Goal: Communication & Community: Participate in discussion

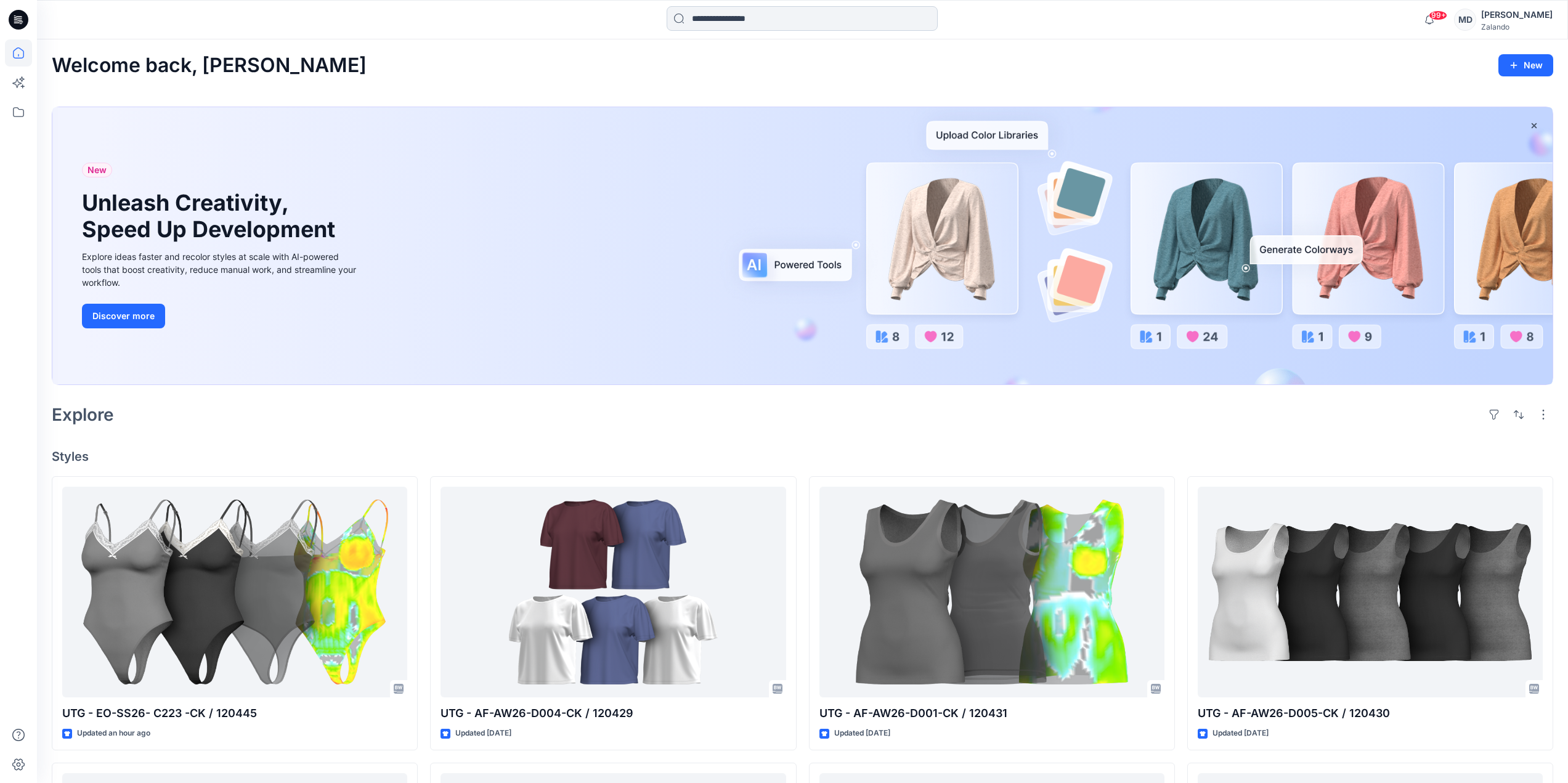
click at [799, 24] on input at bounding box center [803, 18] width 271 height 24
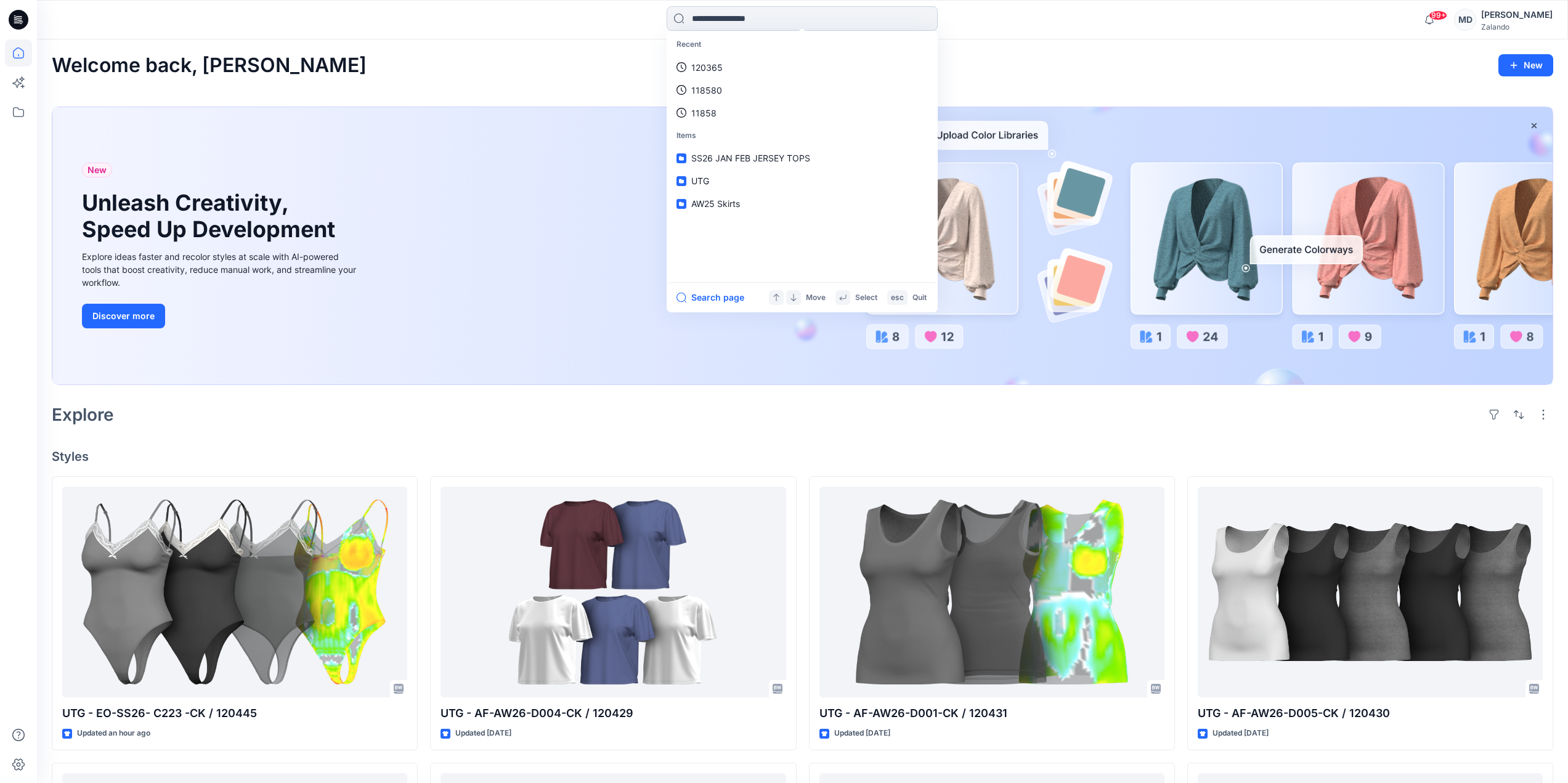
paste input "******"
type input "******"
click at [758, 62] on span "UTG - EO-AW26-D011-CK /" at bounding box center [746, 67] width 110 height 11
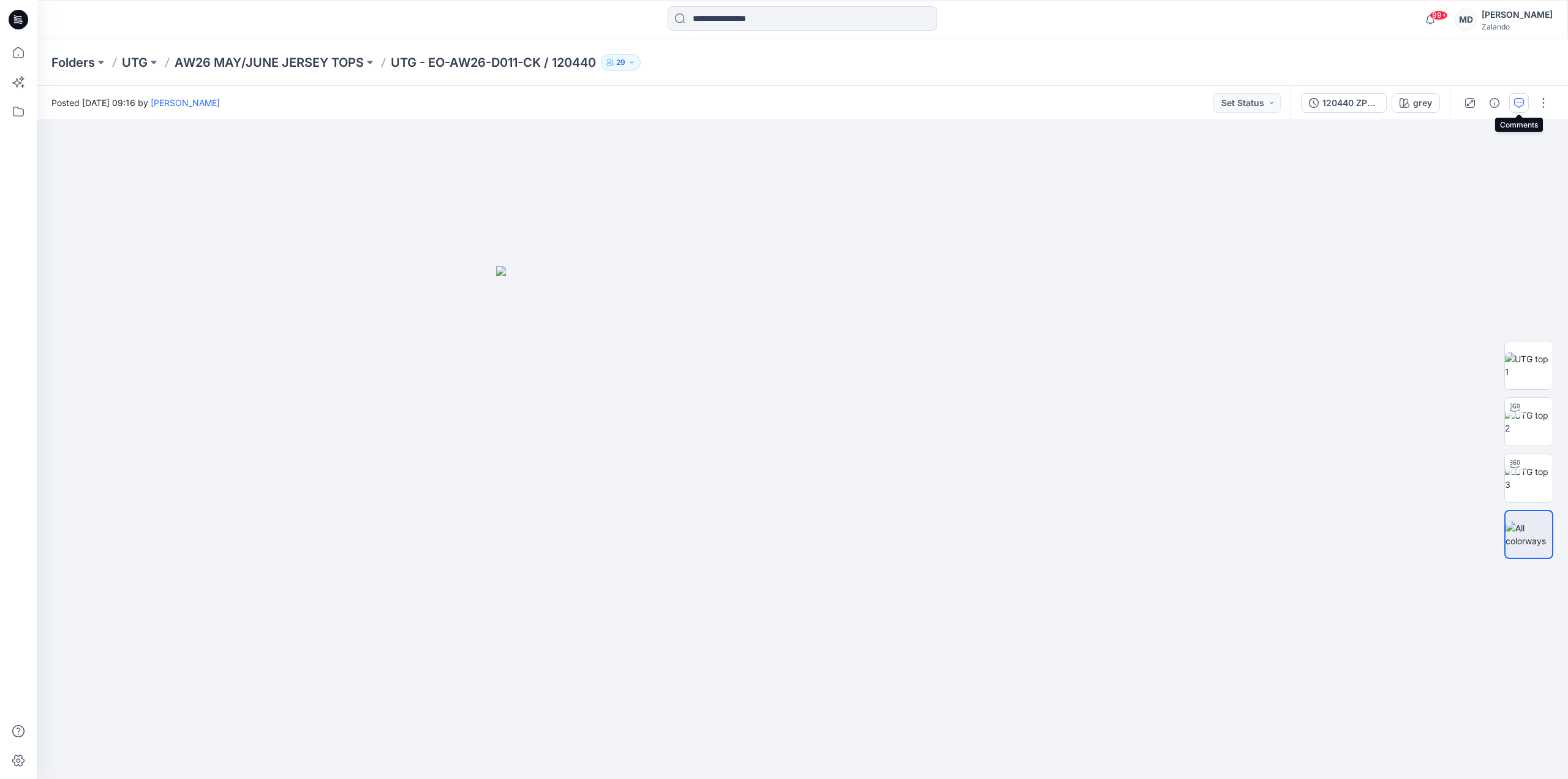
click at [1514, 99] on icon "button" at bounding box center [1519, 103] width 10 height 10
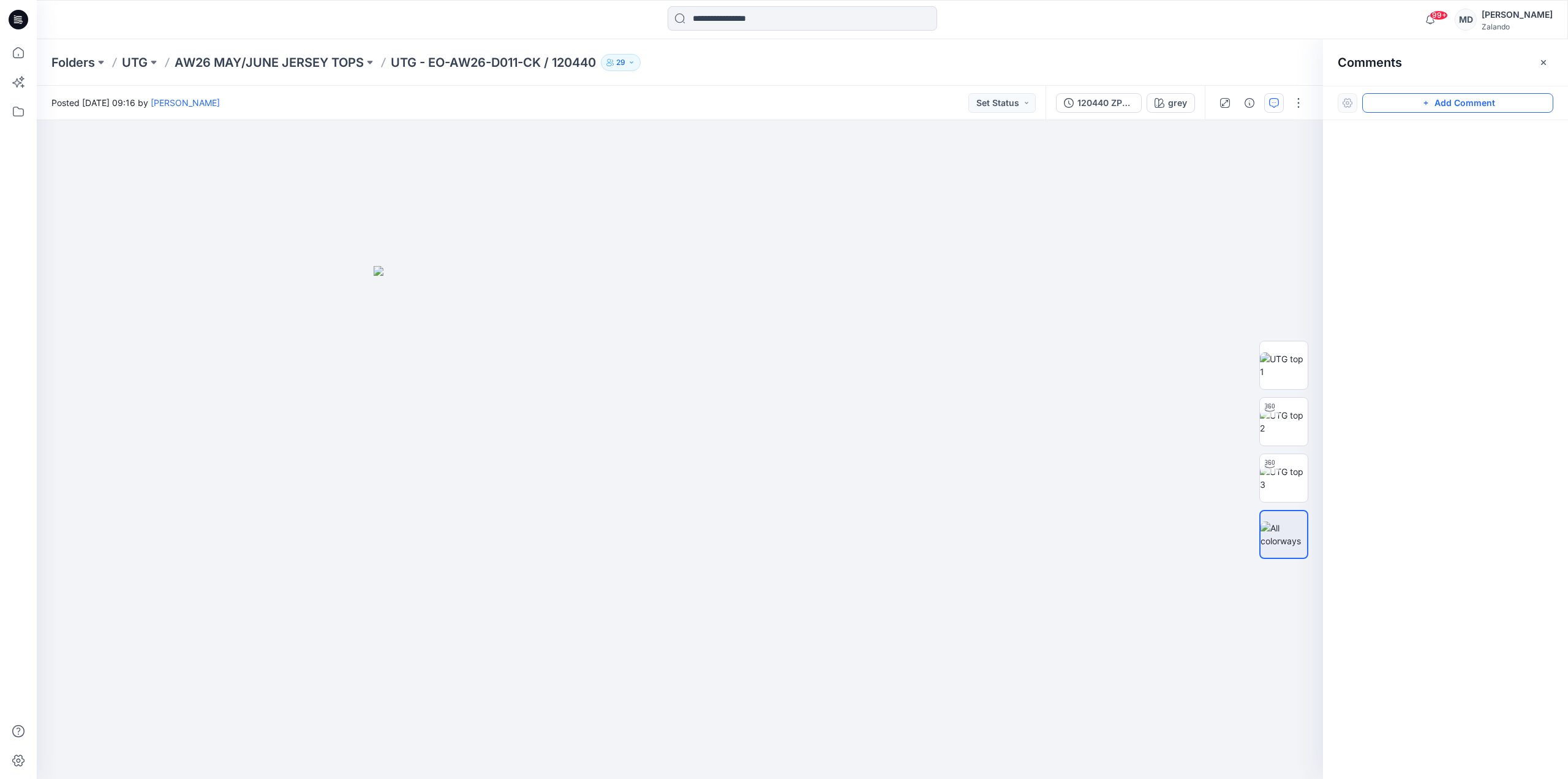
click at [1438, 97] on button "Add Comment" at bounding box center [1458, 103] width 191 height 20
click at [505, 264] on div "1" at bounding box center [680, 450] width 1287 height 659
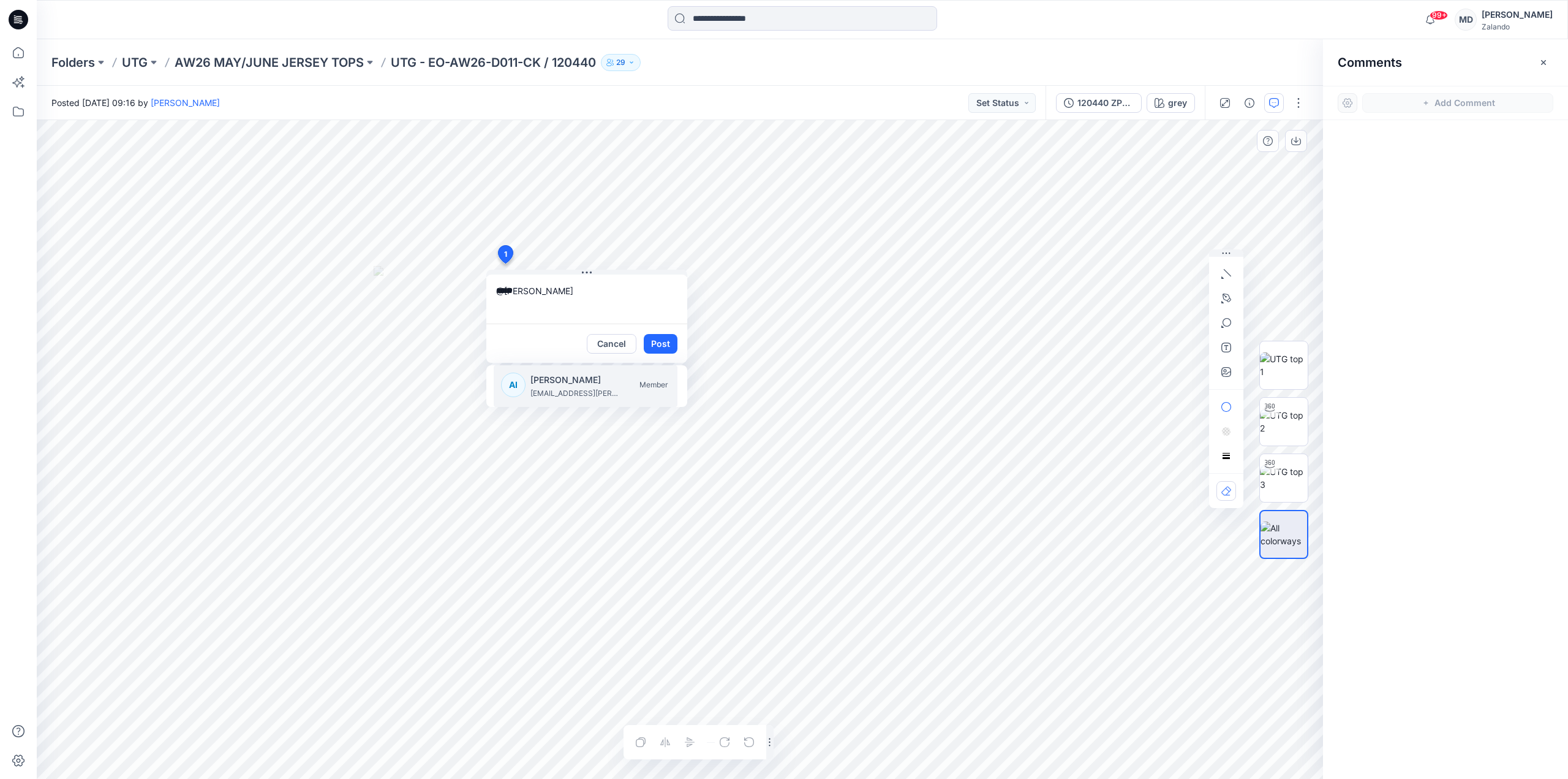
click at [549, 381] on p "[PERSON_NAME]" at bounding box center [576, 380] width 92 height 14
type textarea "**********"
click at [575, 314] on textarea "**********" at bounding box center [587, 299] width 201 height 49
click at [654, 340] on button "Post" at bounding box center [660, 344] width 34 height 20
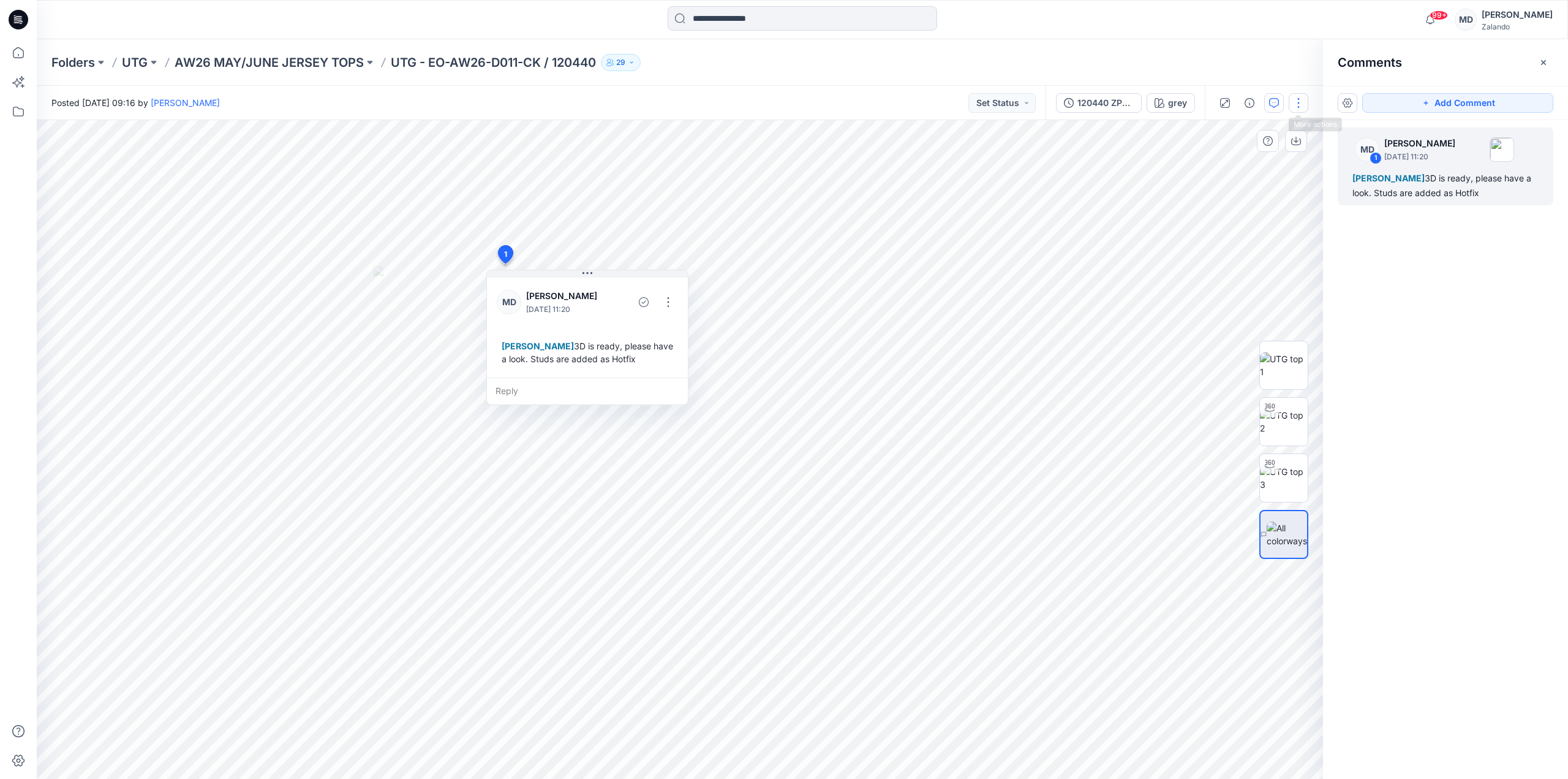
click at [1306, 101] on button "button" at bounding box center [1299, 103] width 20 height 20
click at [1254, 166] on button "Edit" at bounding box center [1247, 166] width 113 height 22
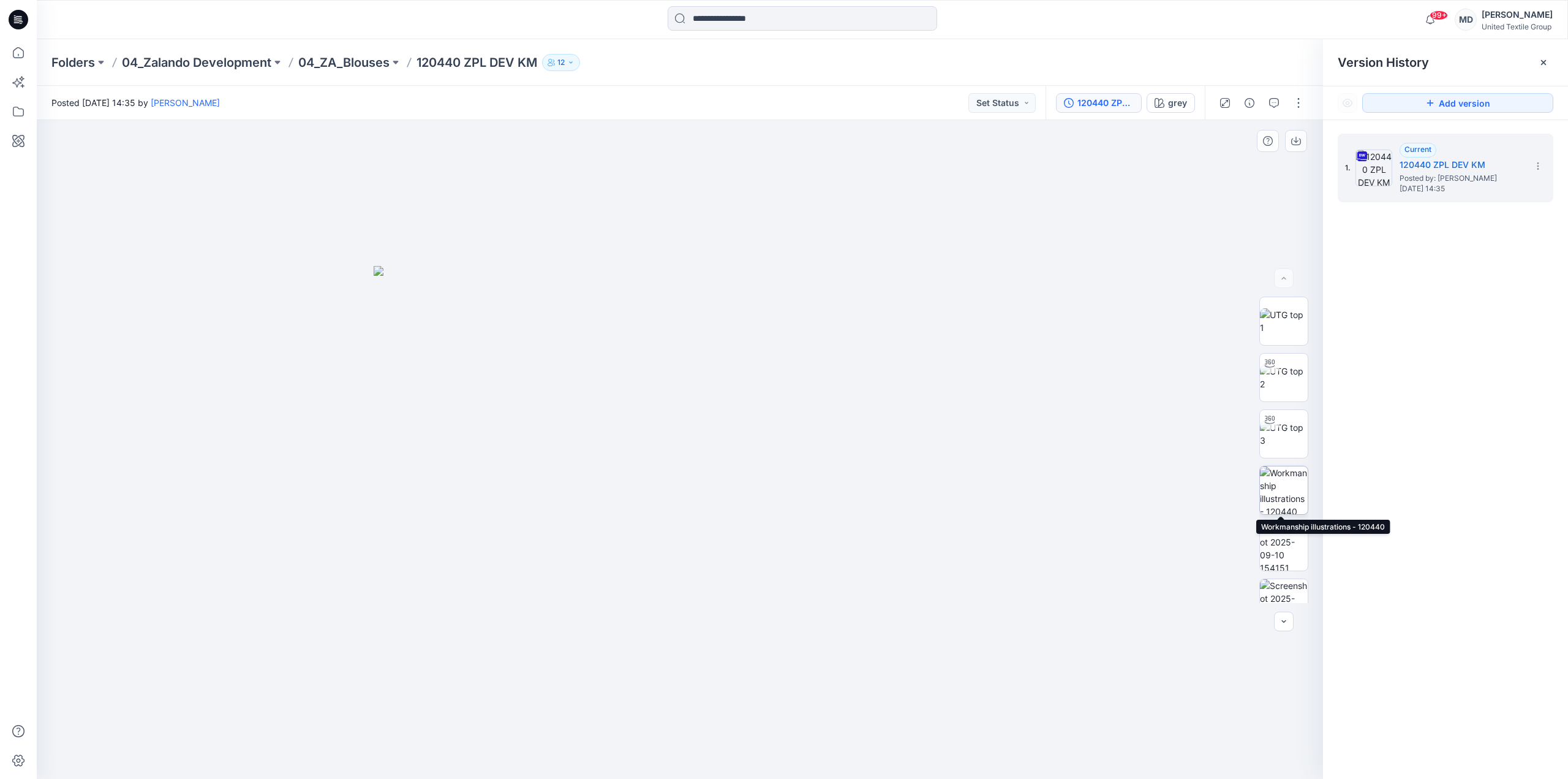
click at [1285, 494] on img at bounding box center [1283, 490] width 48 height 48
click at [1548, 55] on div at bounding box center [1544, 62] width 20 height 20
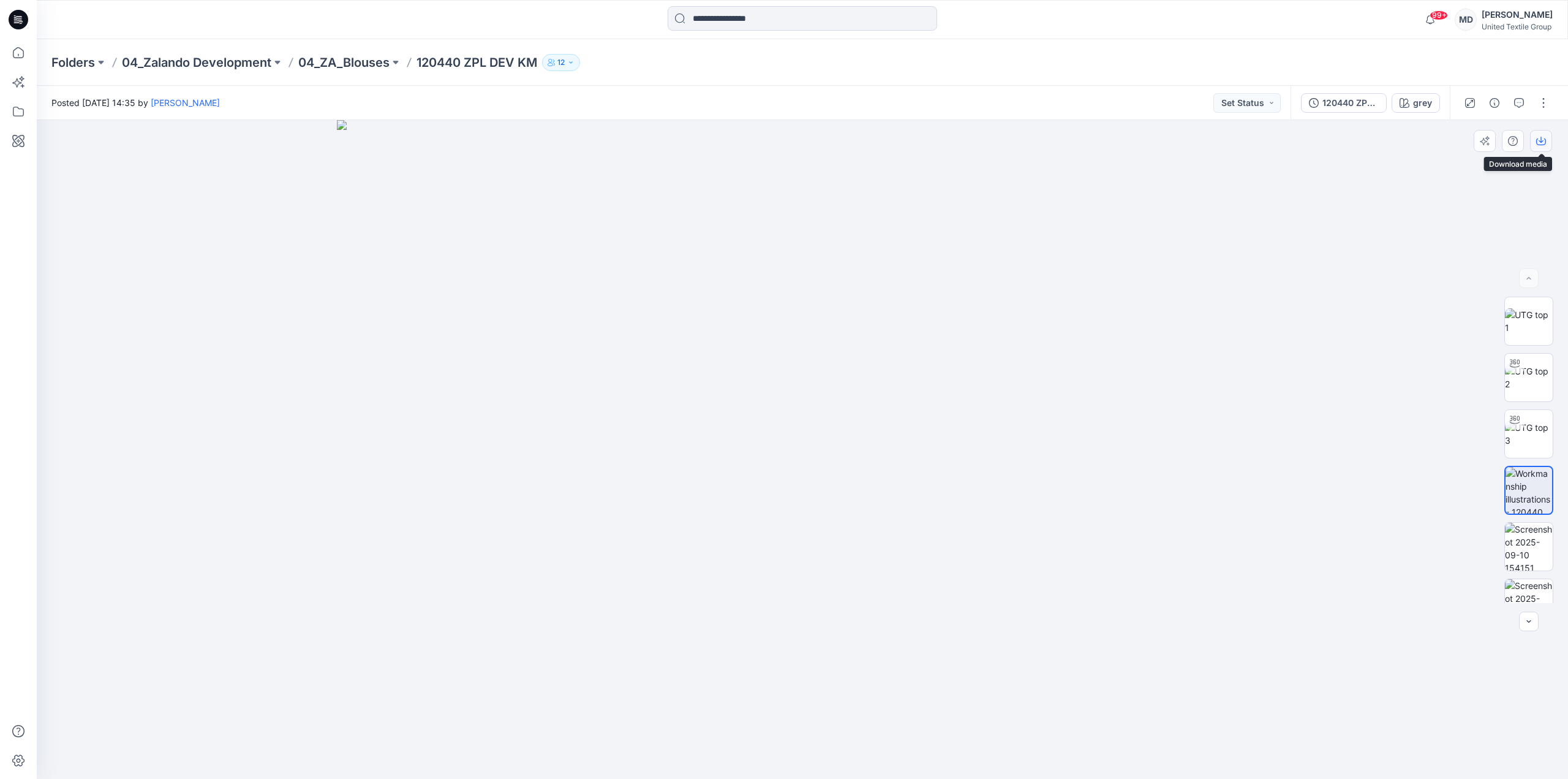
click at [1546, 143] on button "button" at bounding box center [1542, 141] width 22 height 22
click at [1539, 532] on img at bounding box center [1529, 546] width 48 height 48
click at [1546, 134] on button "button" at bounding box center [1542, 141] width 22 height 22
click at [1517, 552] on img at bounding box center [1529, 542] width 48 height 48
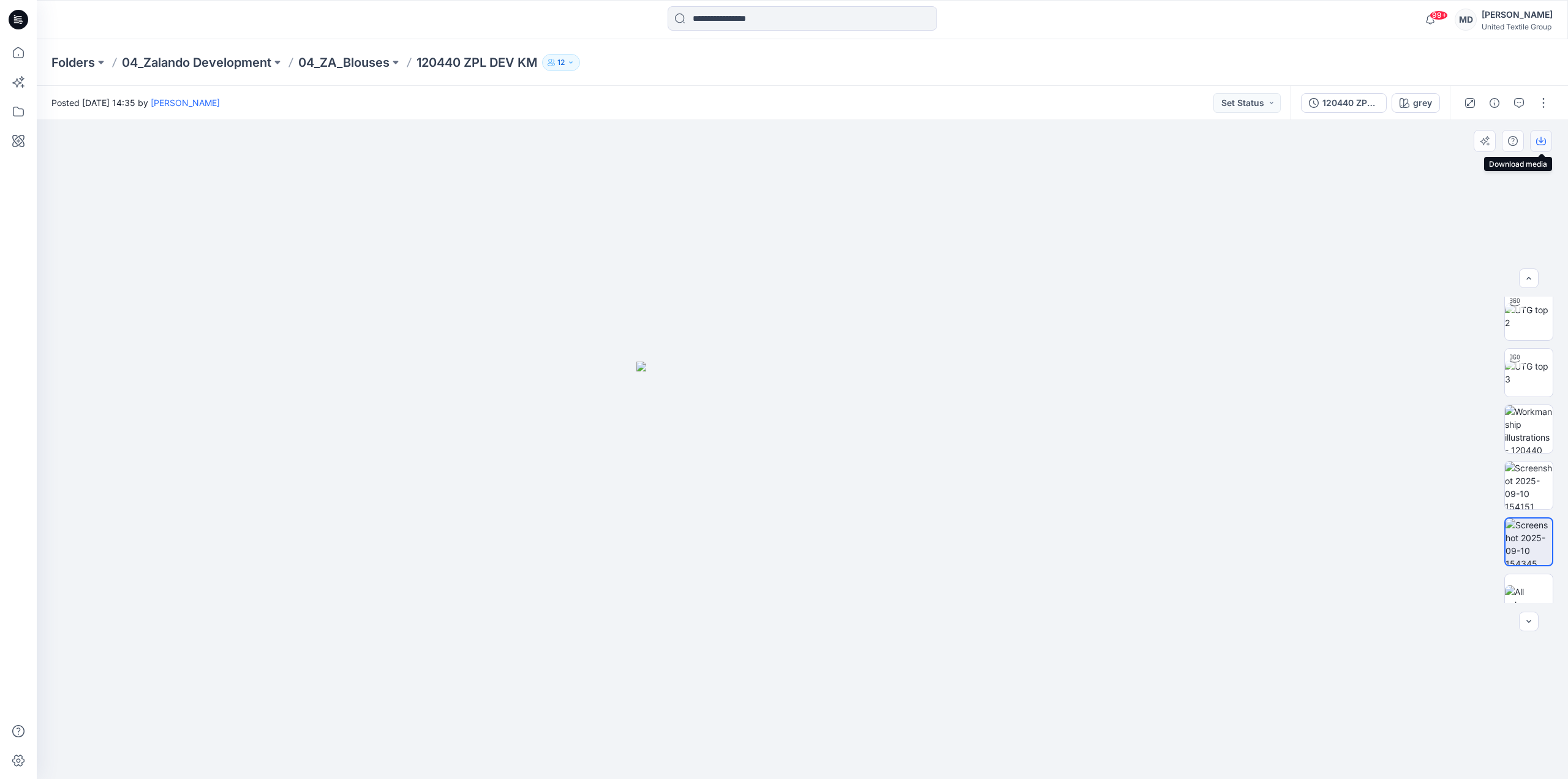
click at [1534, 141] on button "button" at bounding box center [1542, 141] width 22 height 22
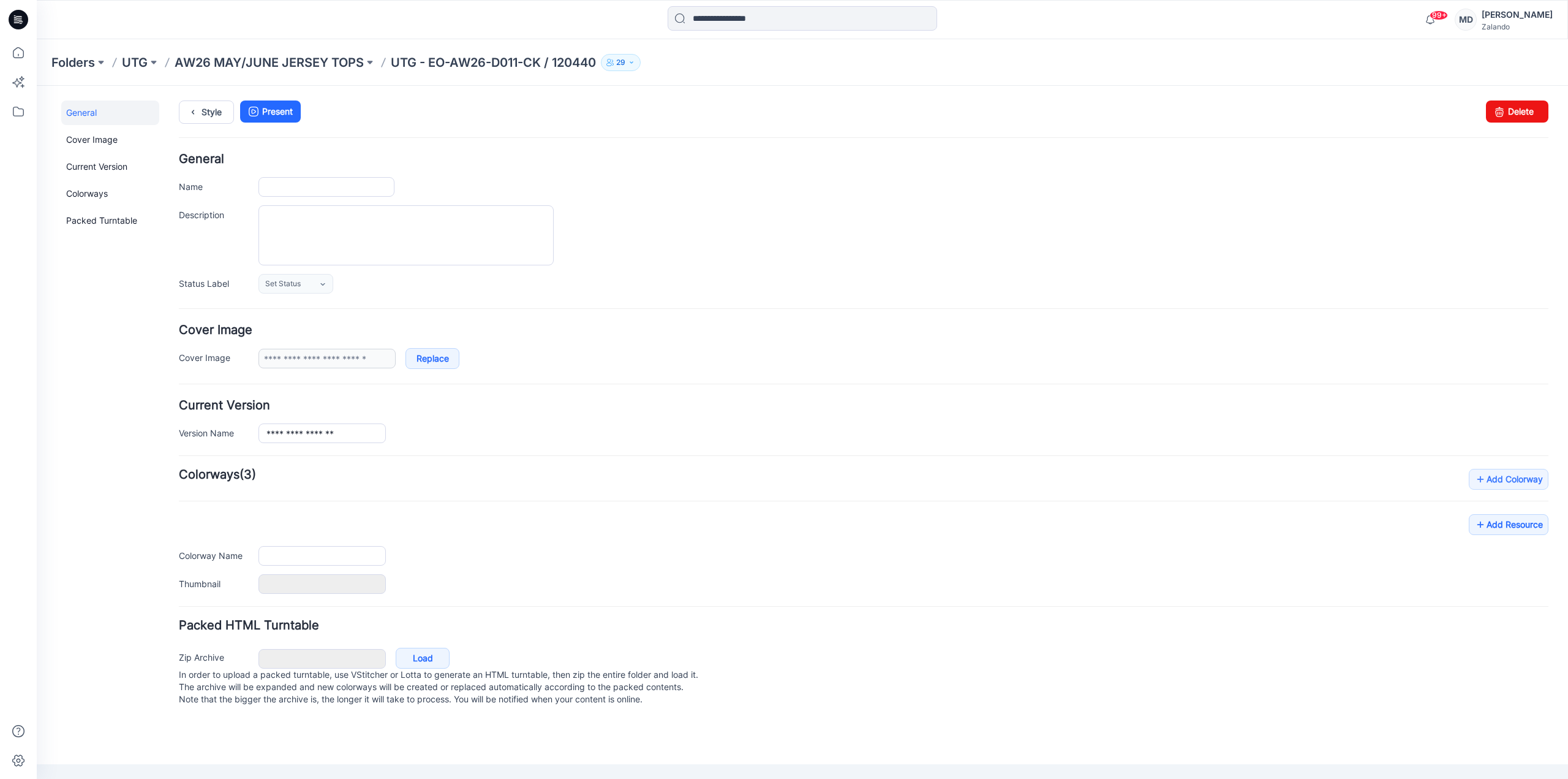
type input "**********"
type input "****"
type input "**********"
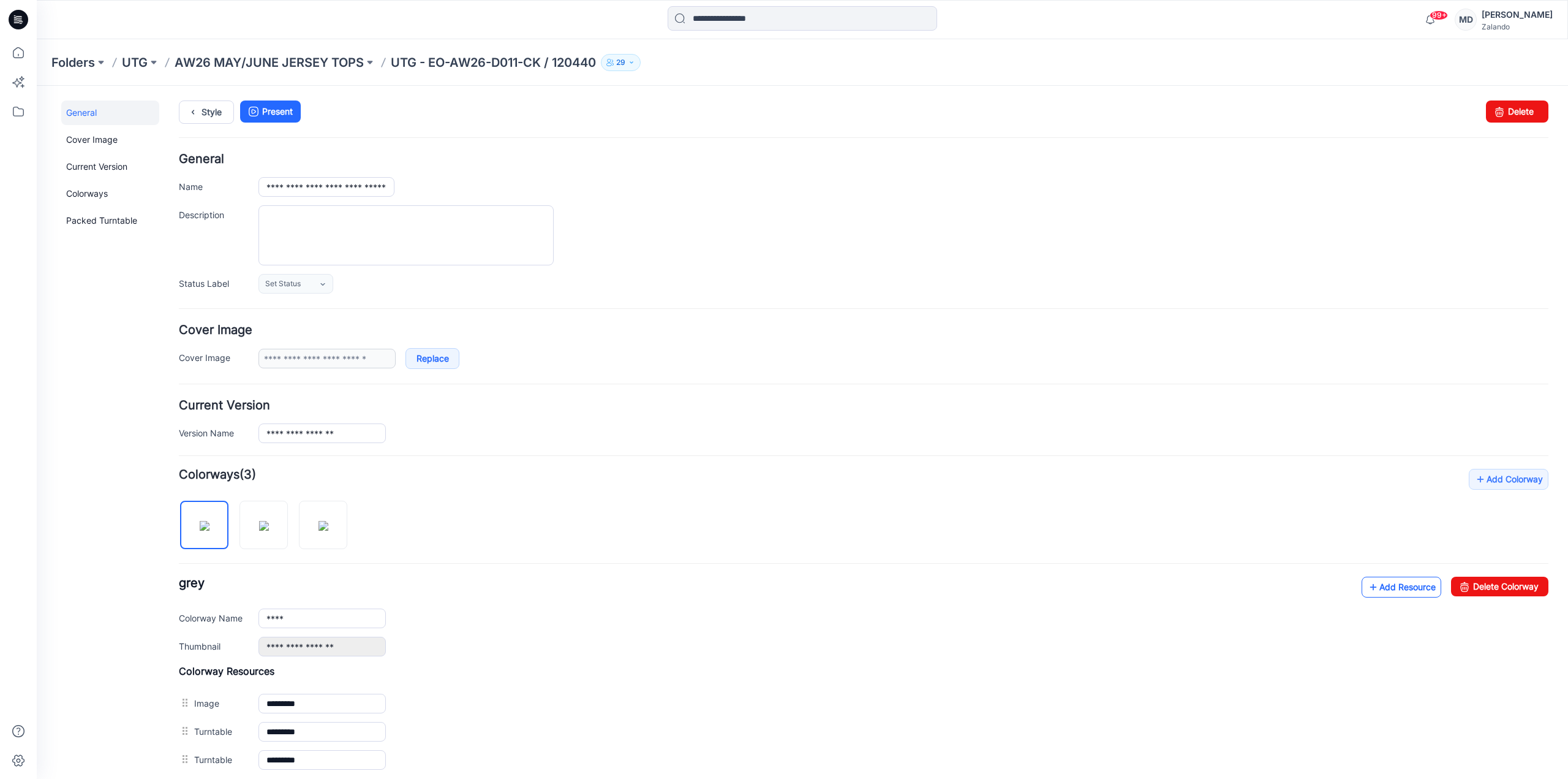
click at [1387, 582] on link "Add Resource" at bounding box center [1401, 587] width 80 height 21
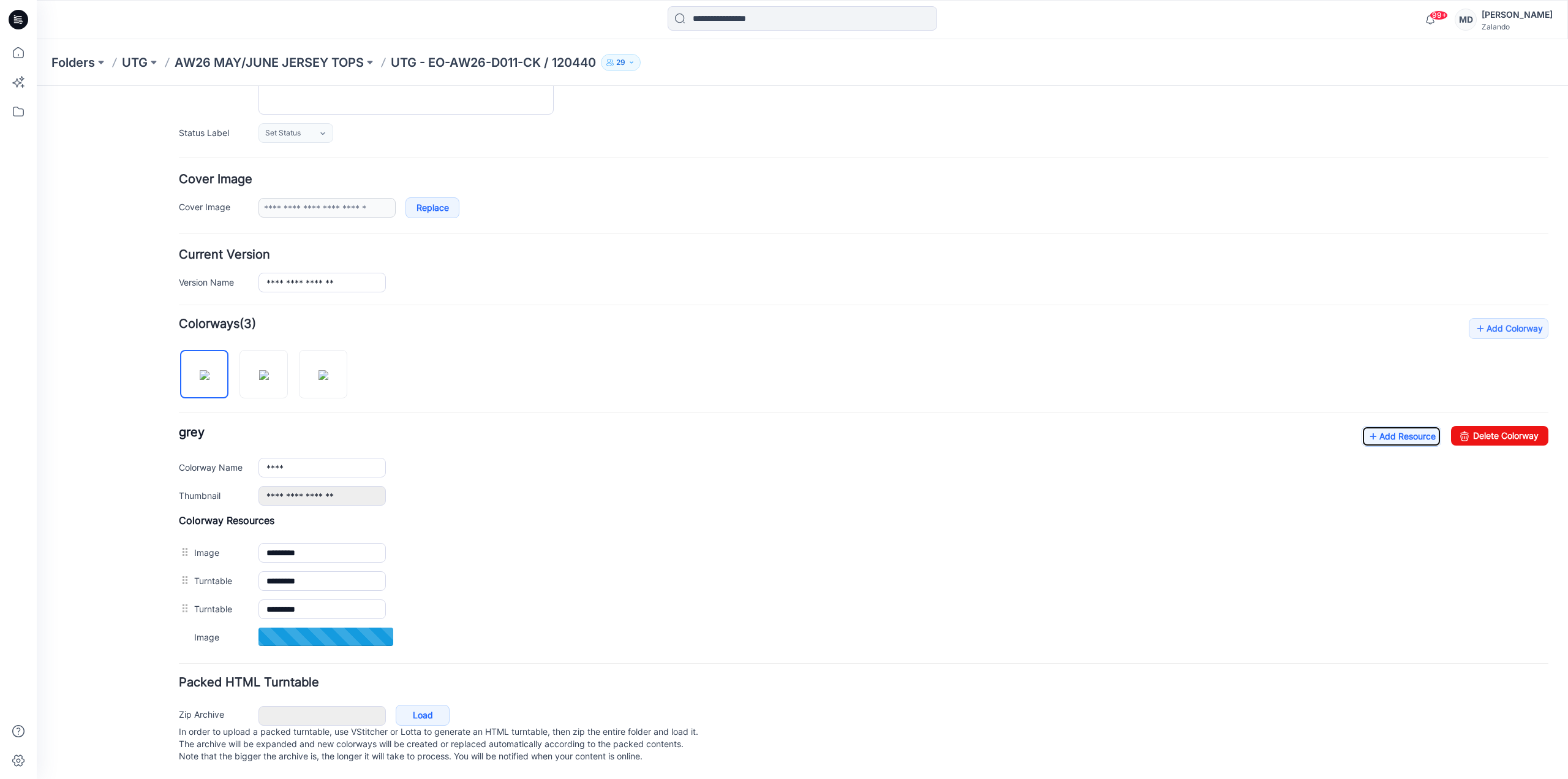
scroll to position [163, 0]
click at [1385, 430] on link "Add Resource" at bounding box center [1401, 436] width 80 height 21
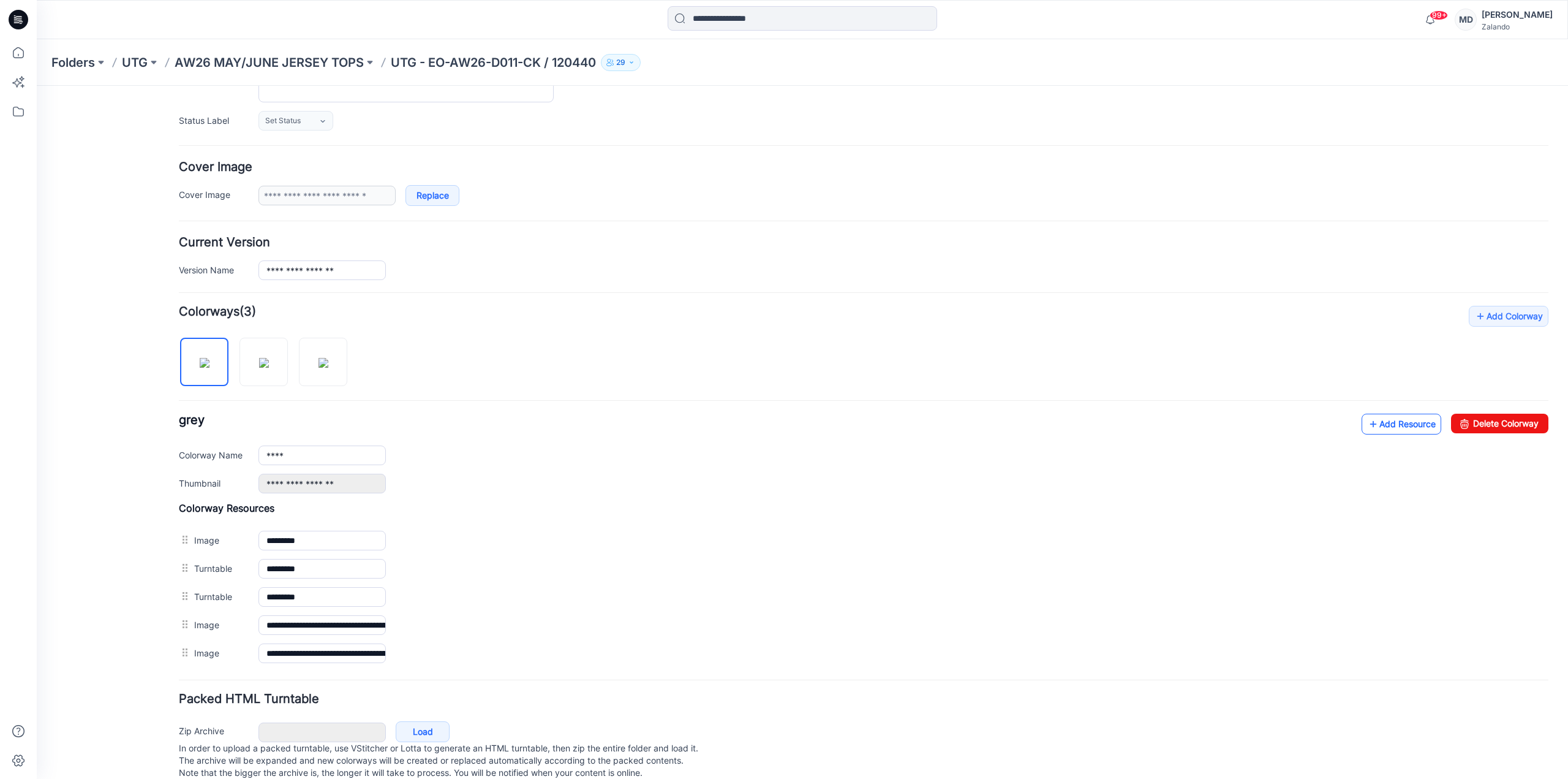
click at [1371, 421] on link "Add Resource" at bounding box center [1401, 424] width 80 height 21
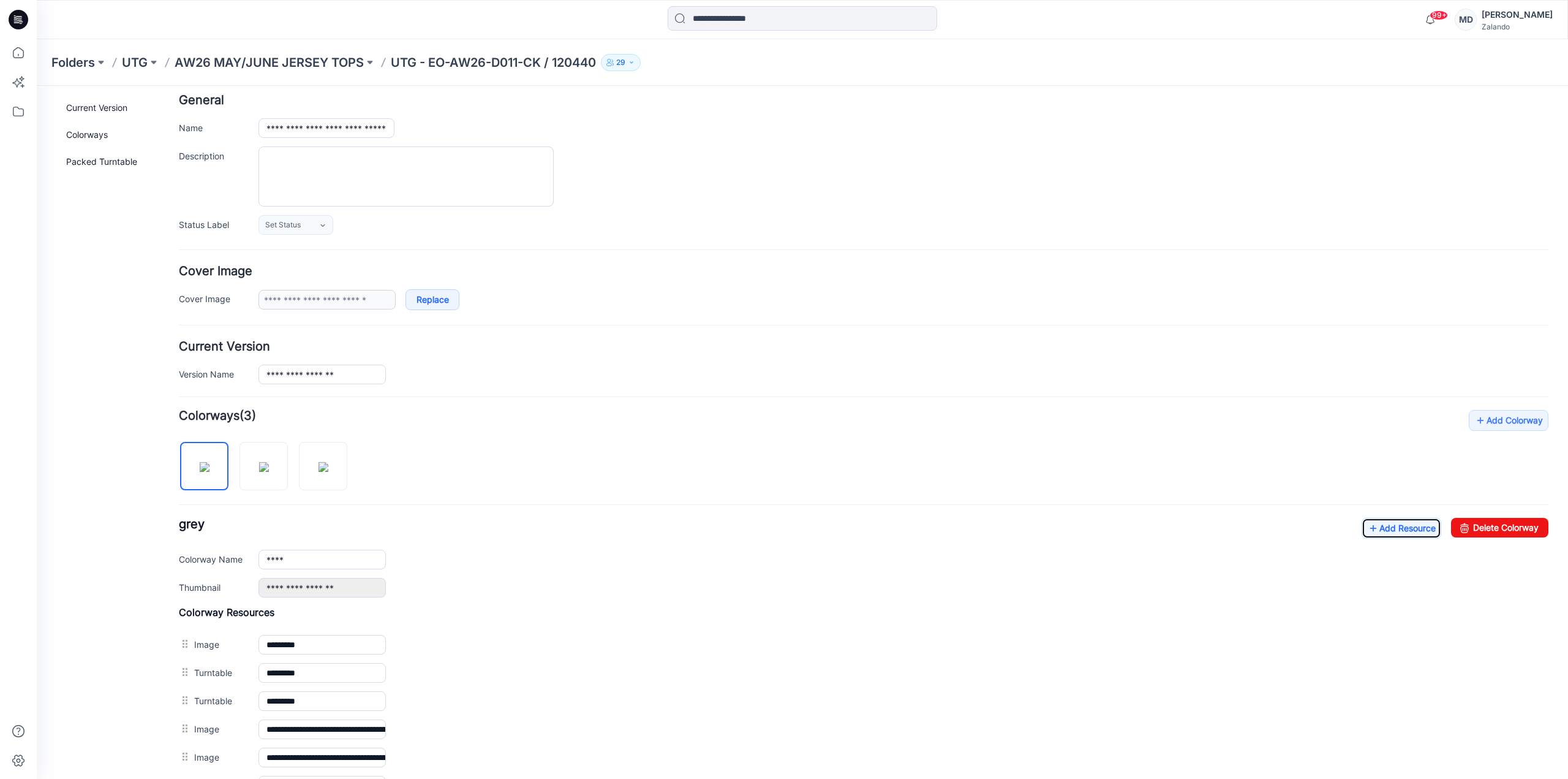
scroll to position [0, 0]
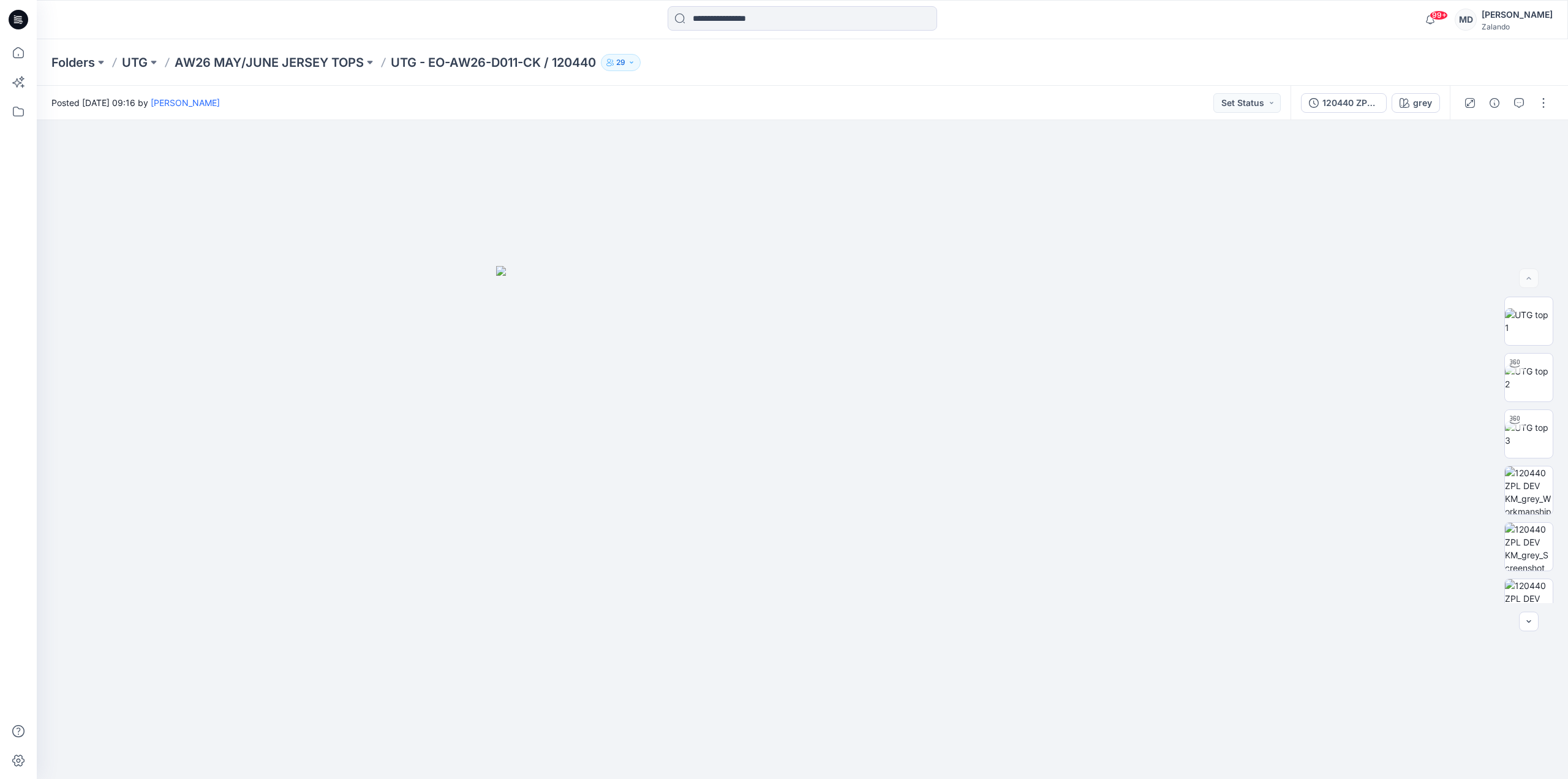
click at [9, 11] on icon at bounding box center [18, 20] width 20 height 39
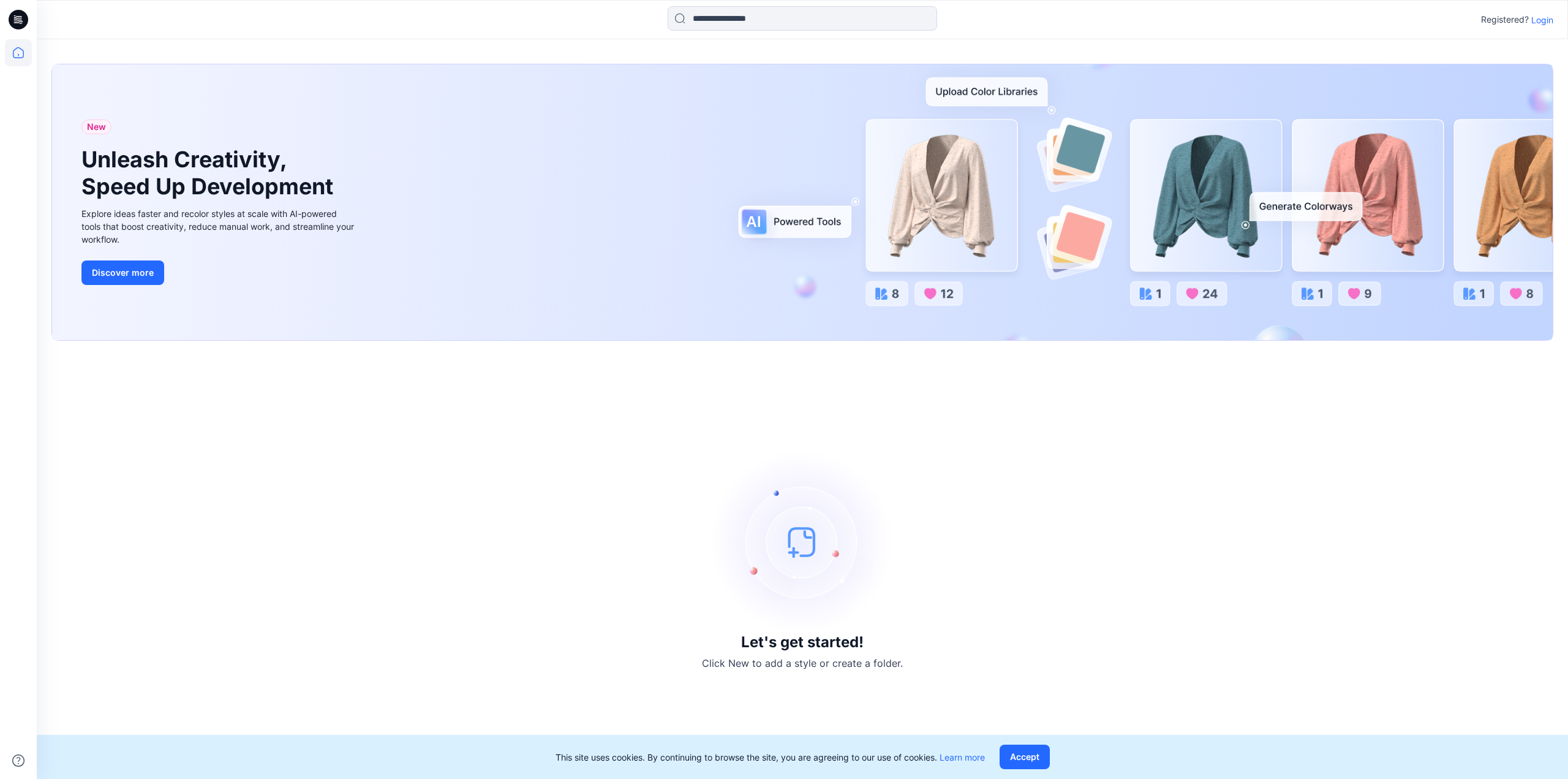
click at [1540, 22] on p "Login" at bounding box center [1542, 20] width 22 height 13
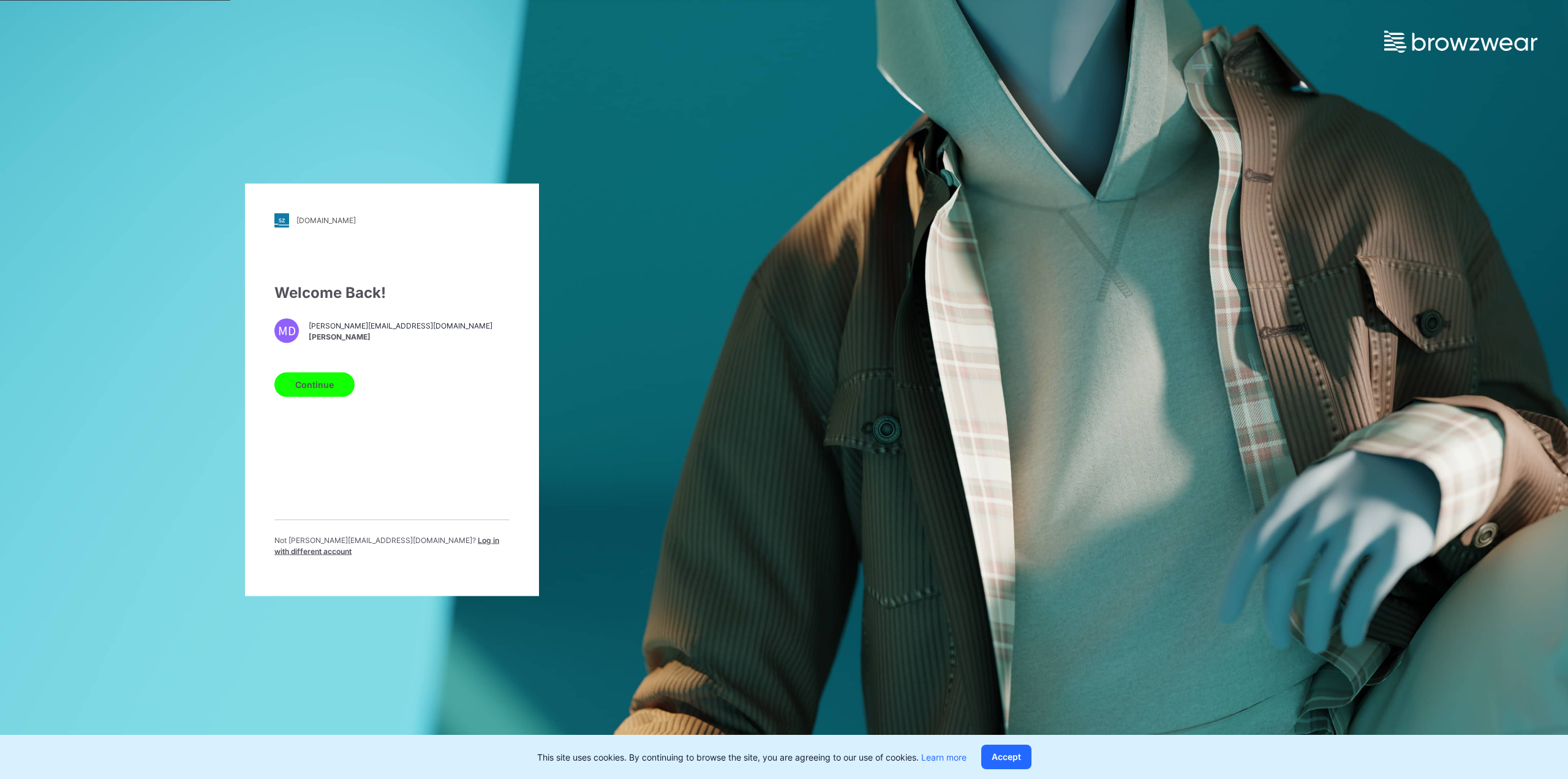
click at [321, 390] on button "Continue" at bounding box center [315, 384] width 80 height 24
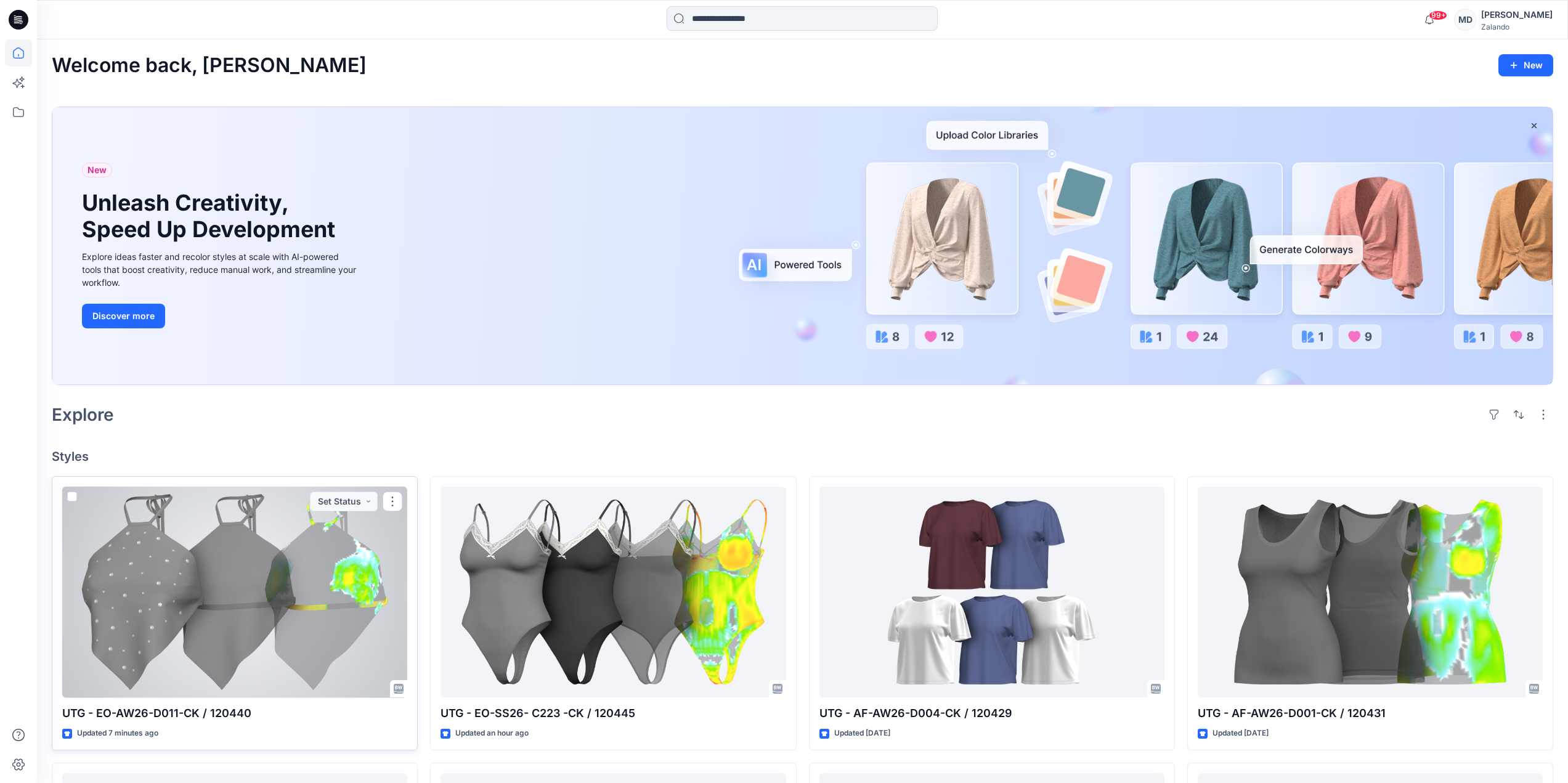
click at [218, 548] on div at bounding box center [235, 592] width 345 height 211
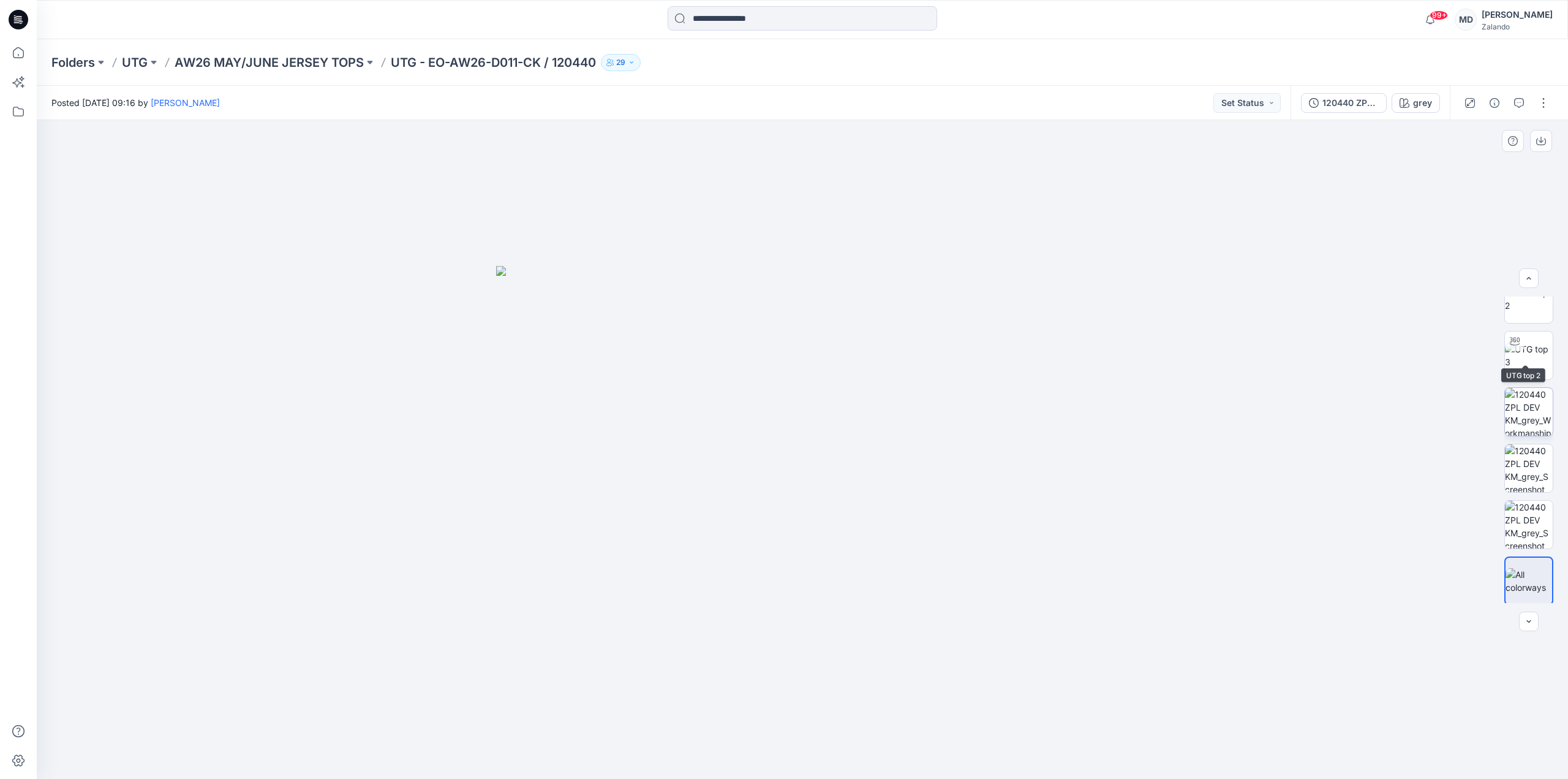
scroll to position [81, 0]
click at [1521, 103] on icon "button" at bounding box center [1519, 102] width 5 height 1
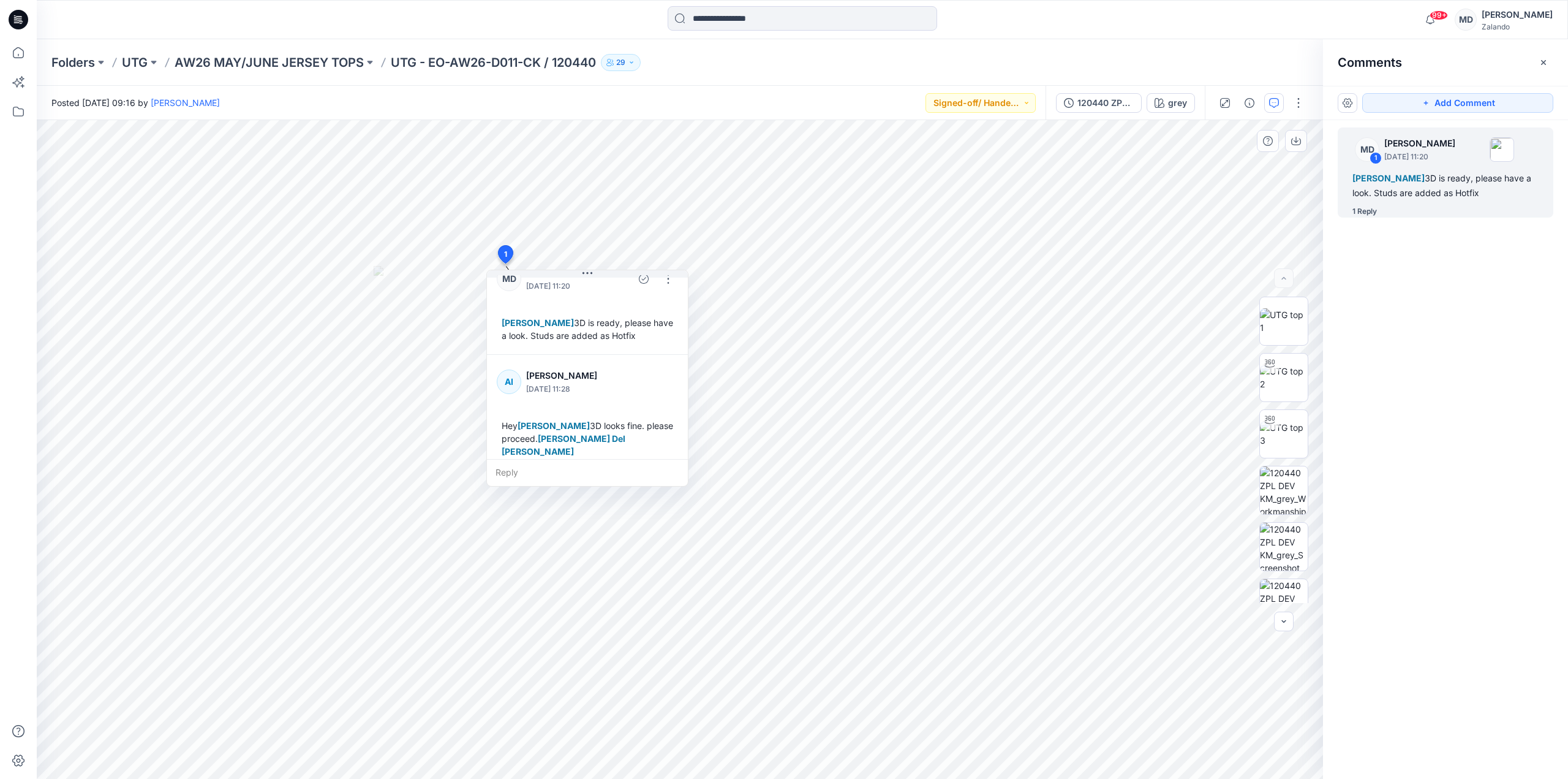
scroll to position [34, 0]
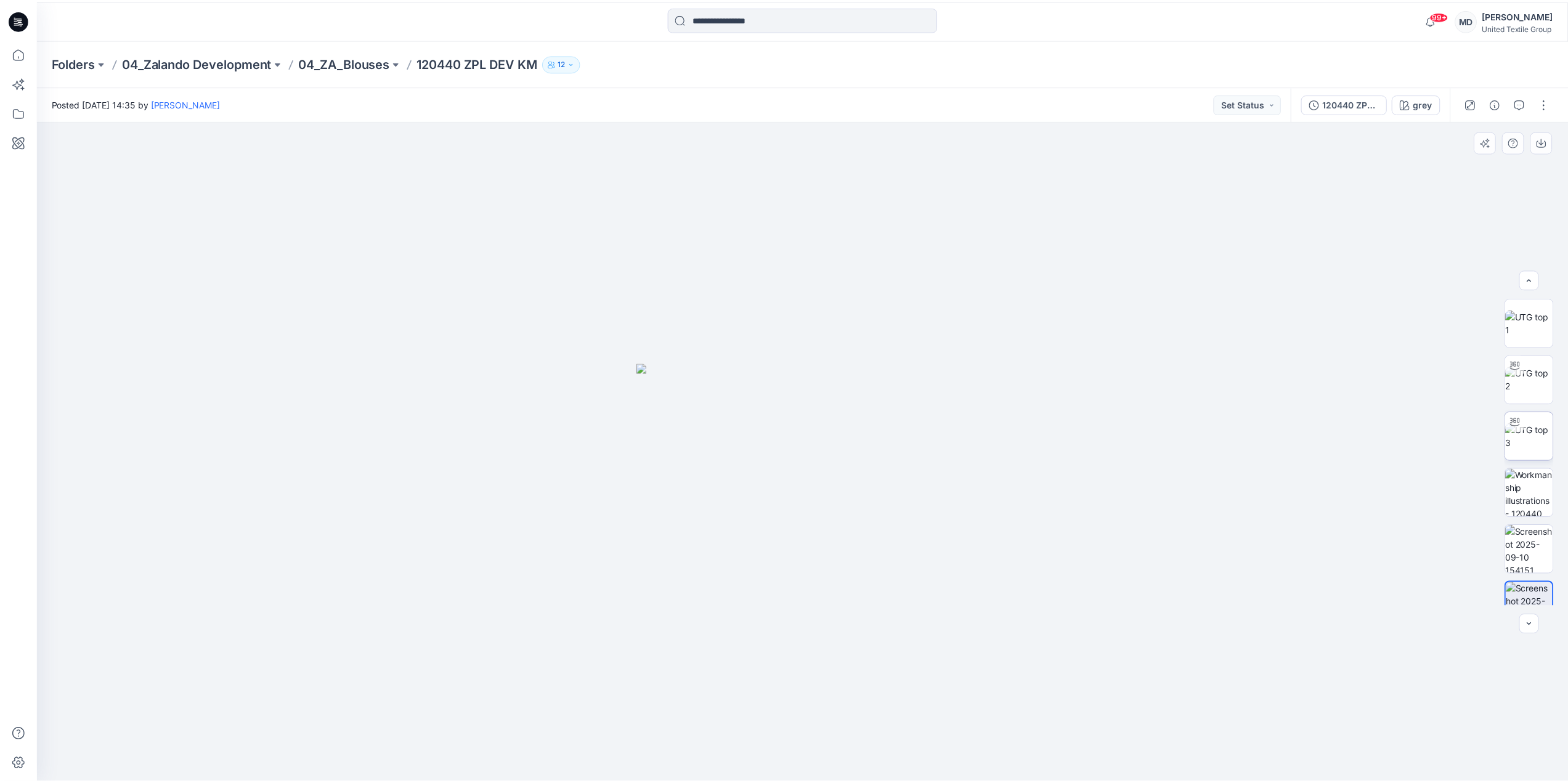
scroll to position [61, 0]
click at [24, 20] on icon at bounding box center [19, 20] width 20 height 20
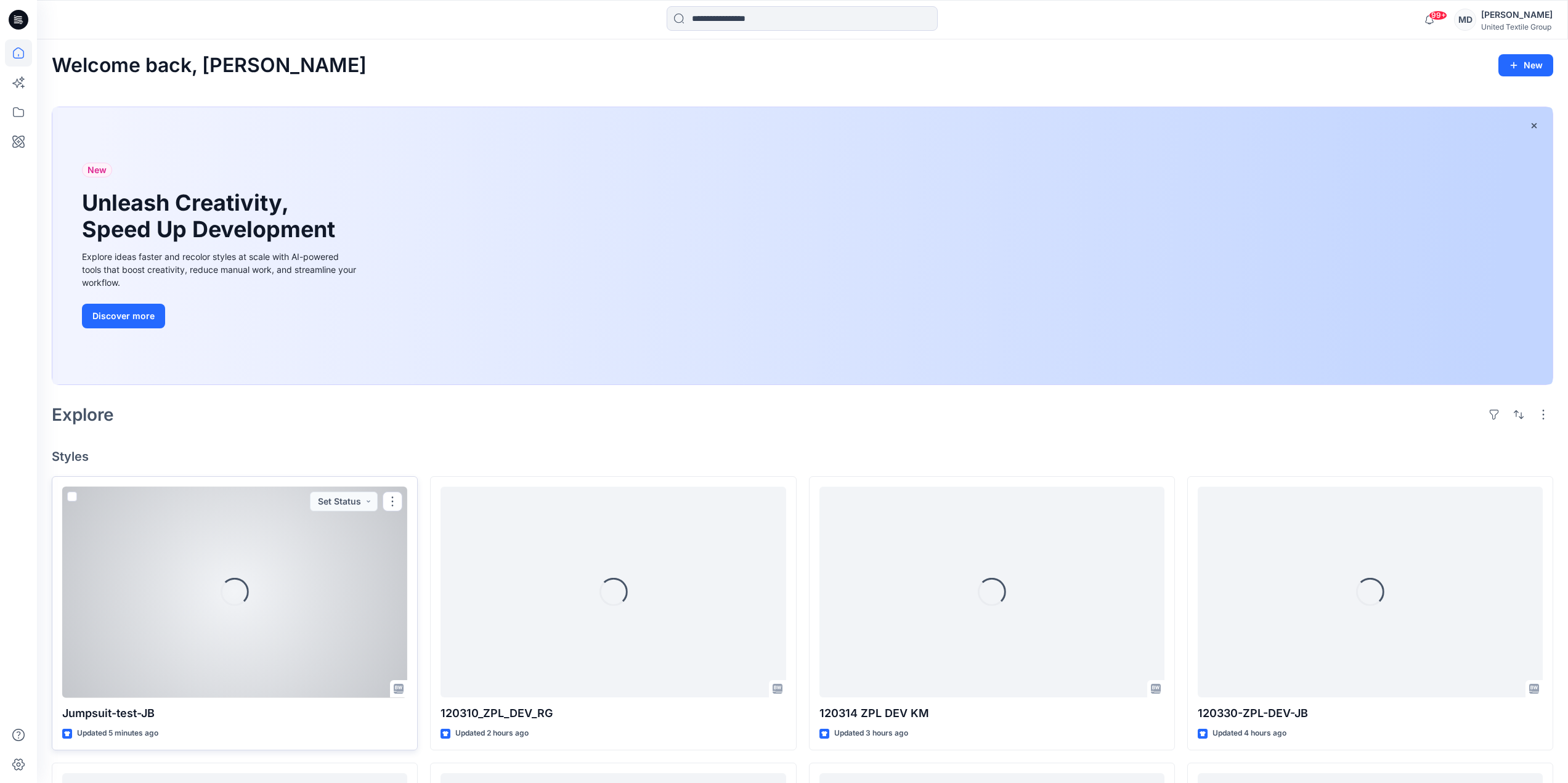
click at [251, 546] on div at bounding box center [235, 592] width 345 height 211
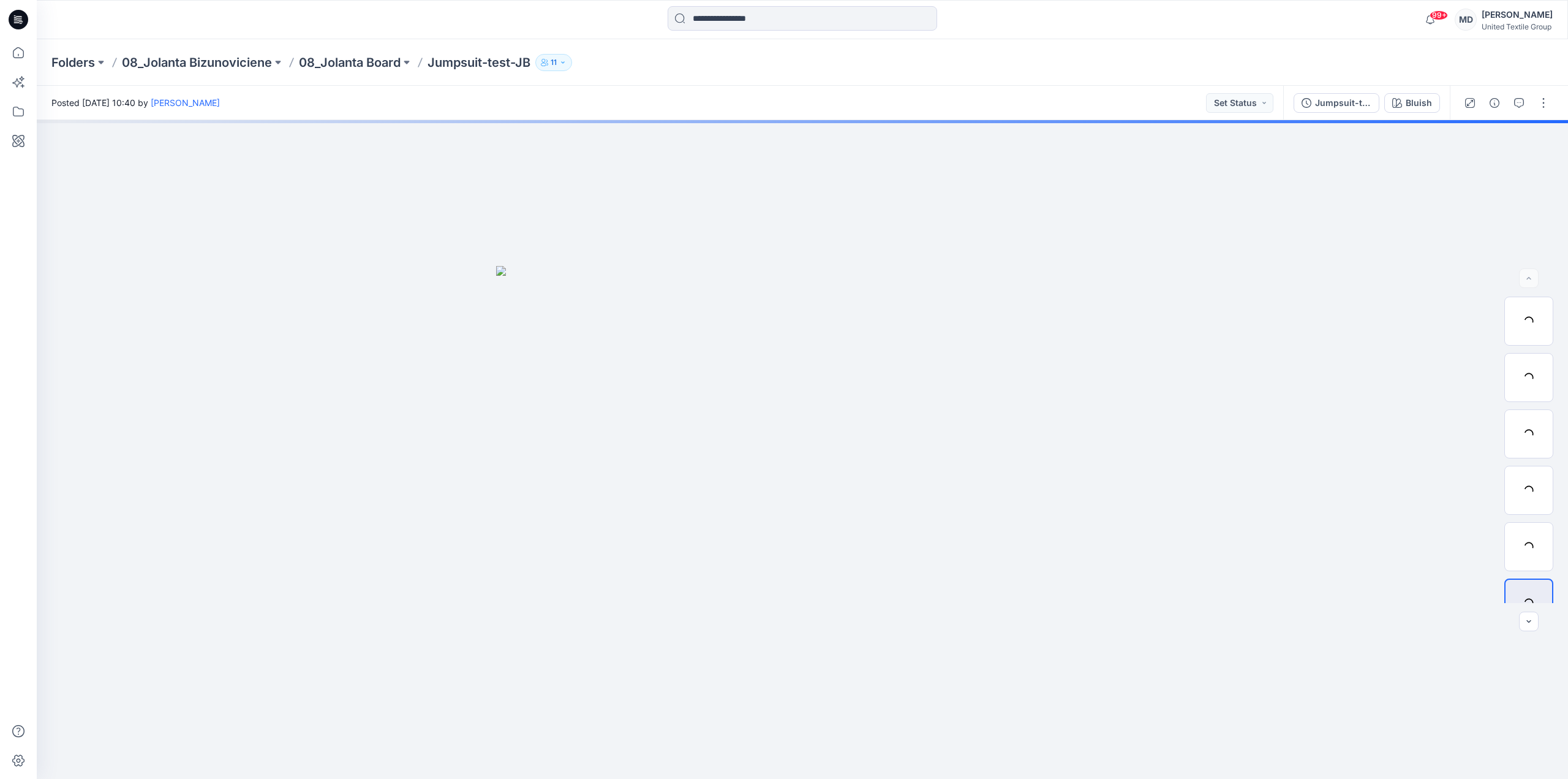
click at [22, 22] on icon at bounding box center [20, 22] width 5 height 1
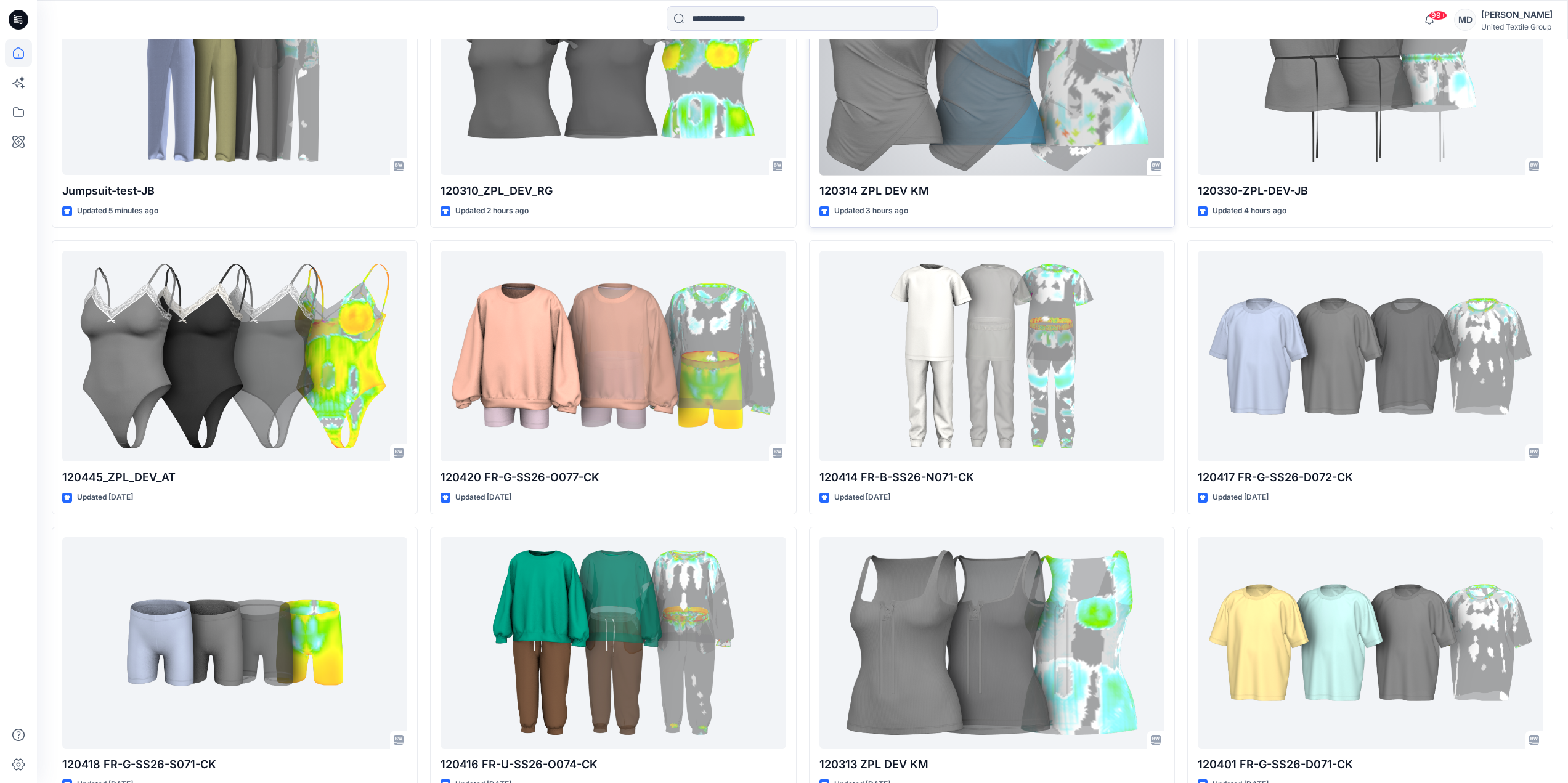
scroll to position [554, 0]
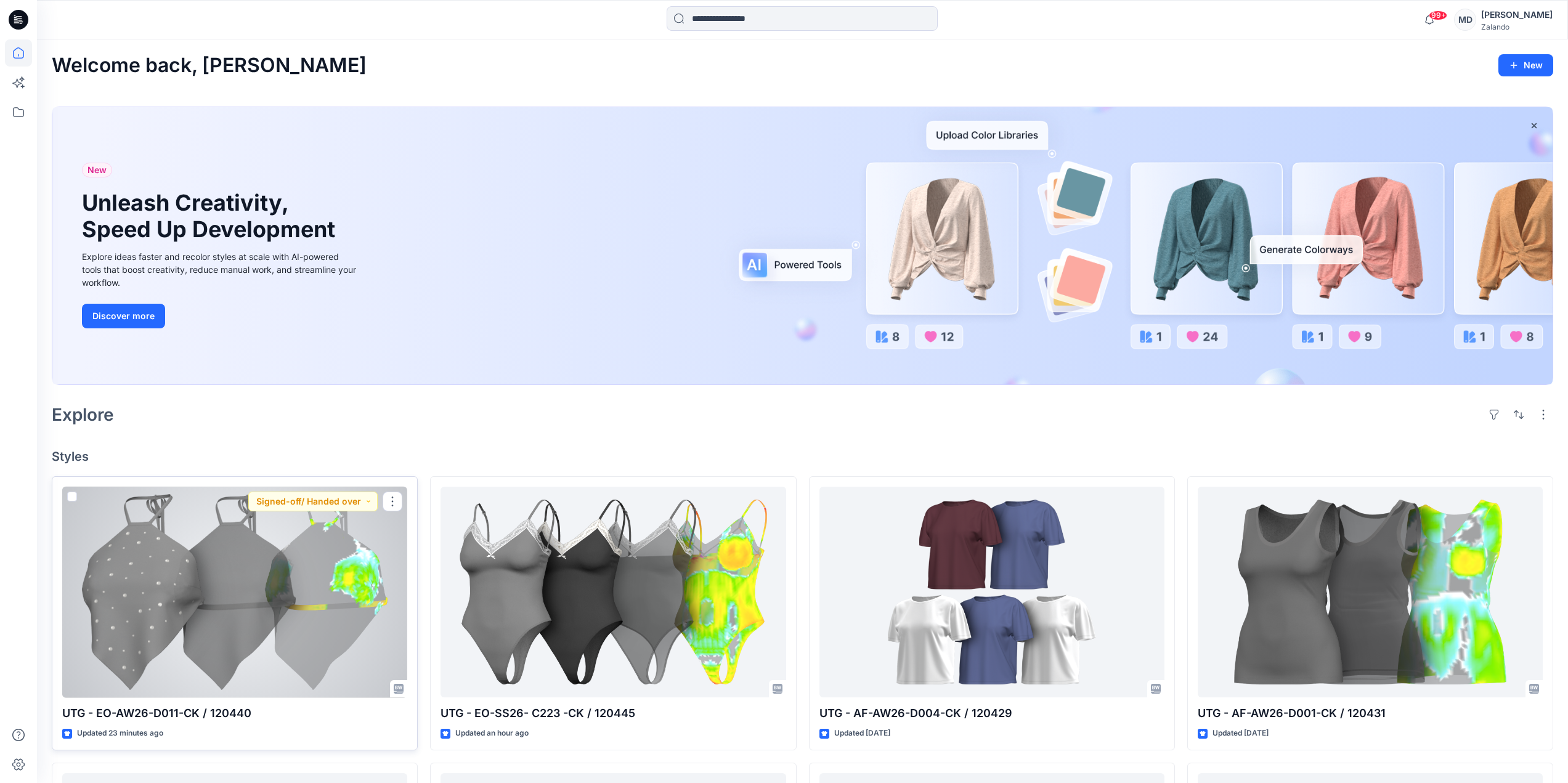
click at [295, 561] on div at bounding box center [235, 592] width 345 height 211
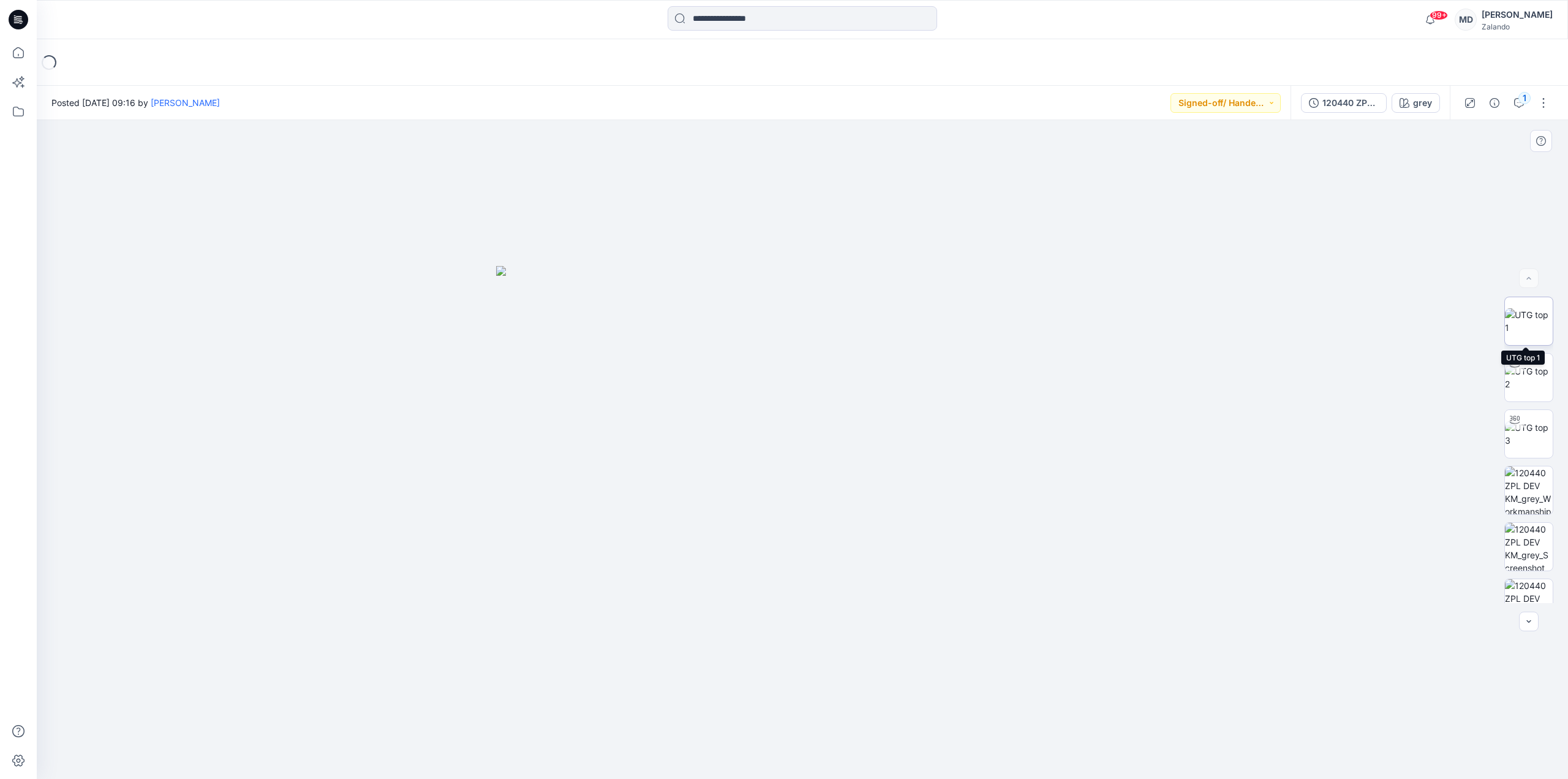
click at [1526, 321] on img at bounding box center [1529, 321] width 48 height 26
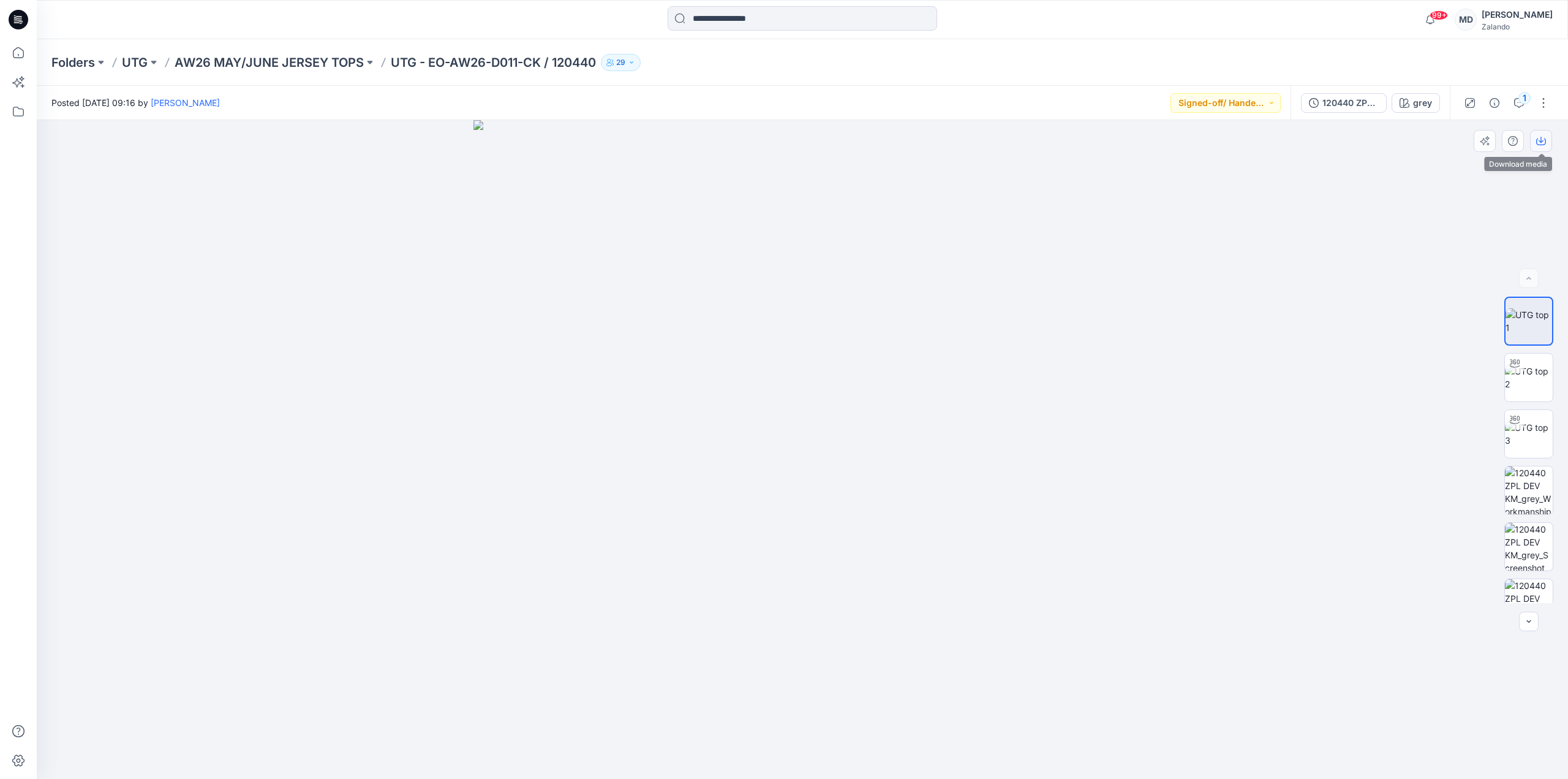
click at [1543, 143] on icon "button" at bounding box center [1541, 141] width 10 height 10
